Goal: Information Seeking & Learning: Learn about a topic

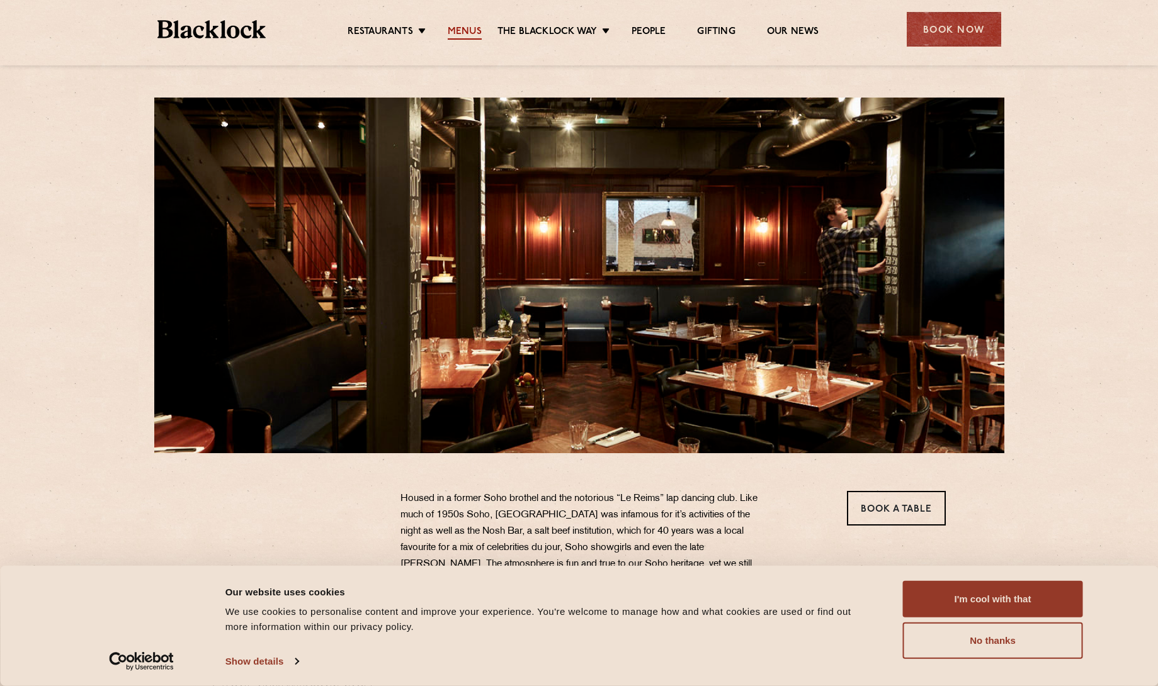
click at [470, 33] on link "Menus" at bounding box center [465, 33] width 34 height 14
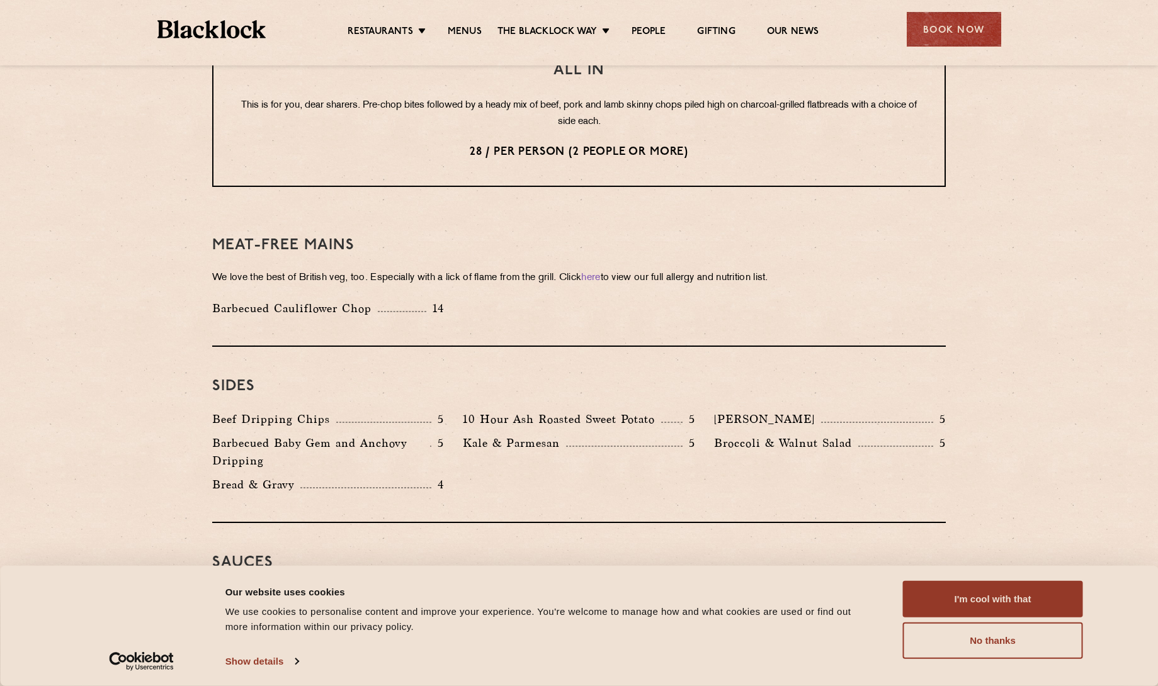
scroll to position [1651, 0]
drag, startPoint x: 471, startPoint y: 381, endPoint x: 680, endPoint y: 390, distance: 209.2
click at [680, 411] on div "10 Hour Ash Roasted Sweet Potato 5" at bounding box center [579, 420] width 232 height 18
drag, startPoint x: 680, startPoint y: 390, endPoint x: 818, endPoint y: 387, distance: 137.9
click at [818, 411] on div "Autumn Slaw 5" at bounding box center [830, 420] width 232 height 18
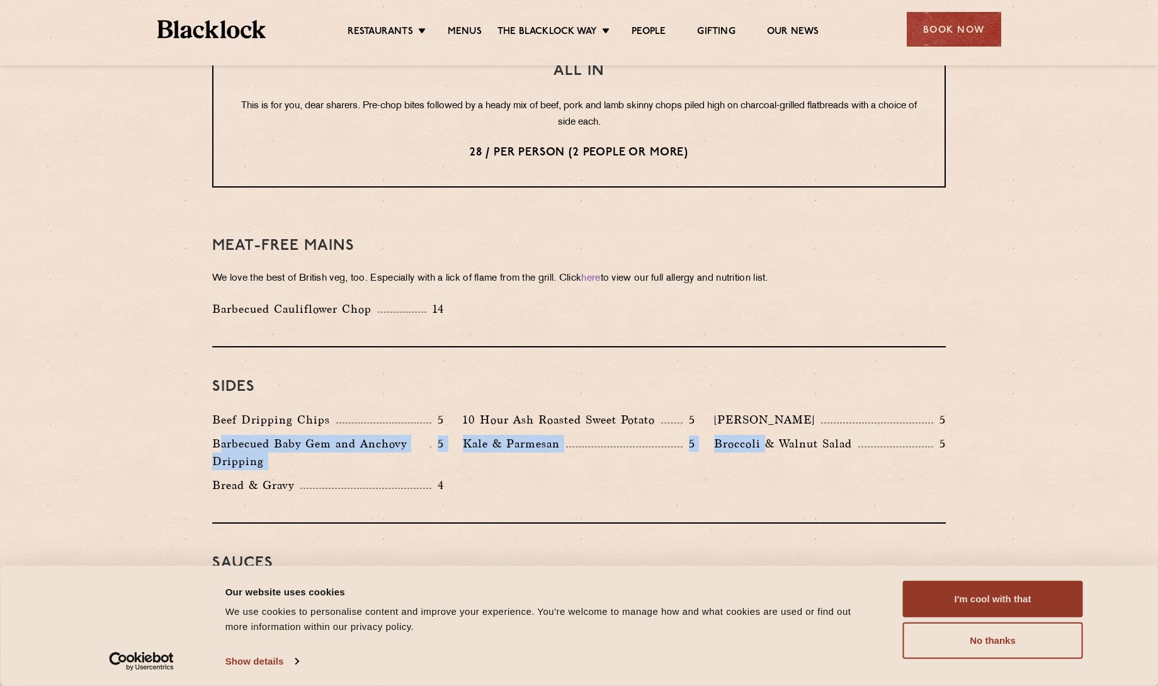
drag, startPoint x: 219, startPoint y: 404, endPoint x: 766, endPoint y: 479, distance: 552.1
click at [766, 479] on div "Sides Beef Dripping Chips 5 10 Hour Ash Roasted Sweet Potato 5 Autumn Slaw 5 Ba…" at bounding box center [578, 435] width 733 height 176
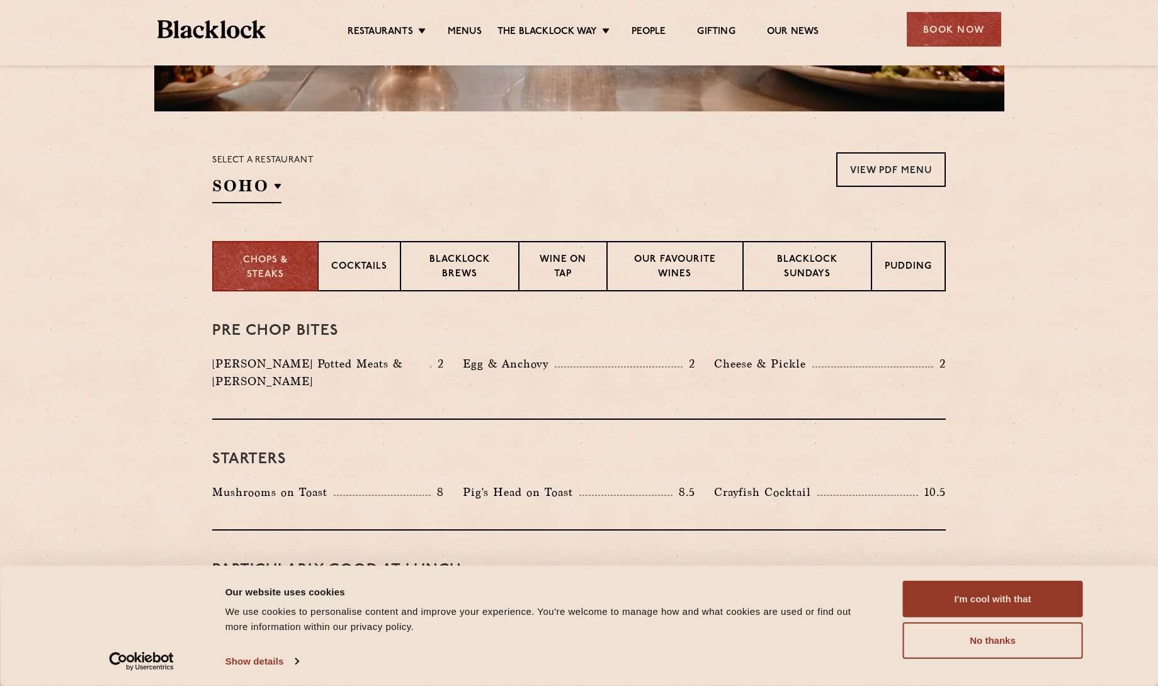
scroll to position [266, 0]
